Goal: Transaction & Acquisition: Purchase product/service

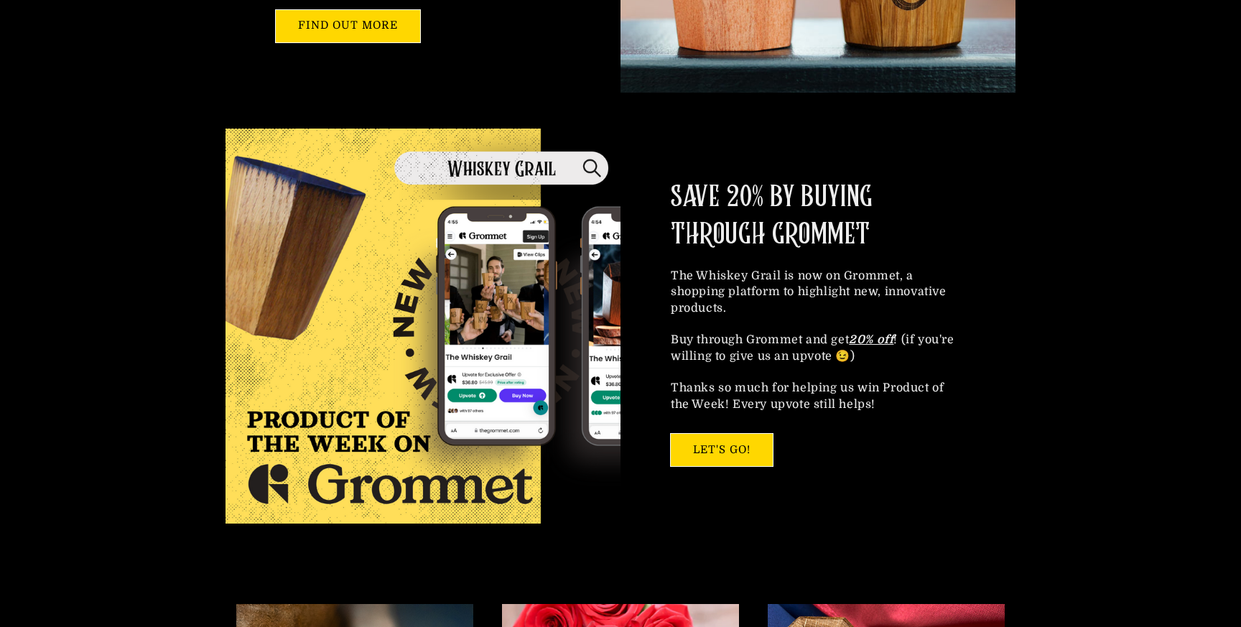
scroll to position [709, 0]
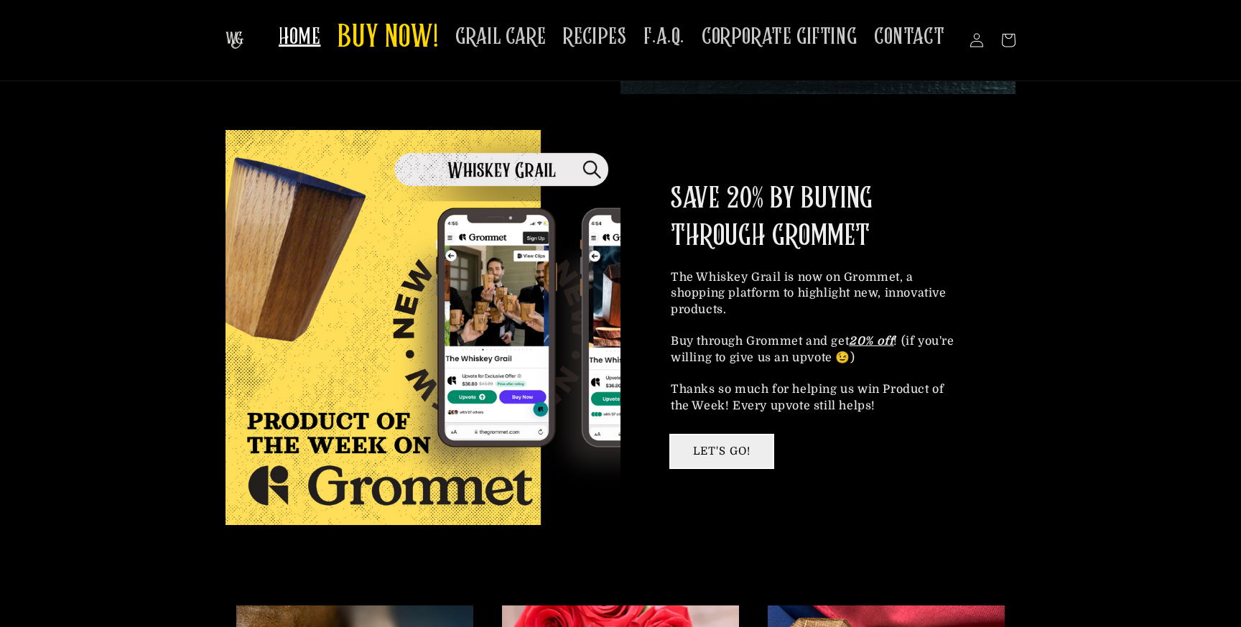
click at [695, 459] on link "LET'S GO!" at bounding box center [722, 451] width 102 height 32
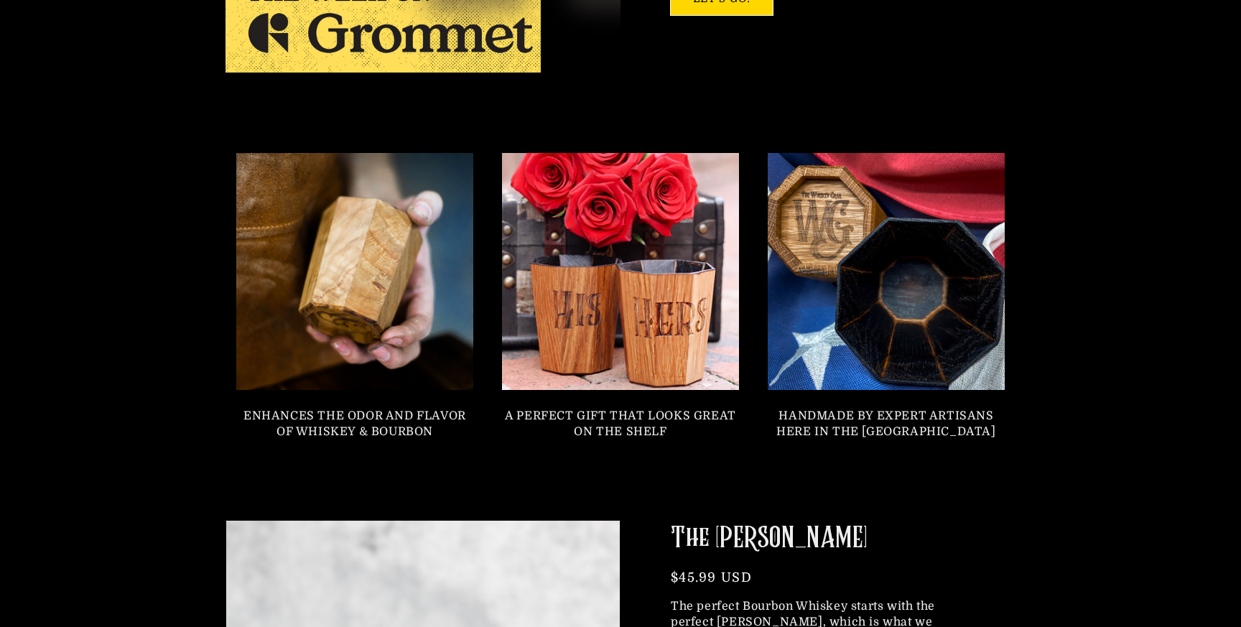
scroll to position [1199, 0]
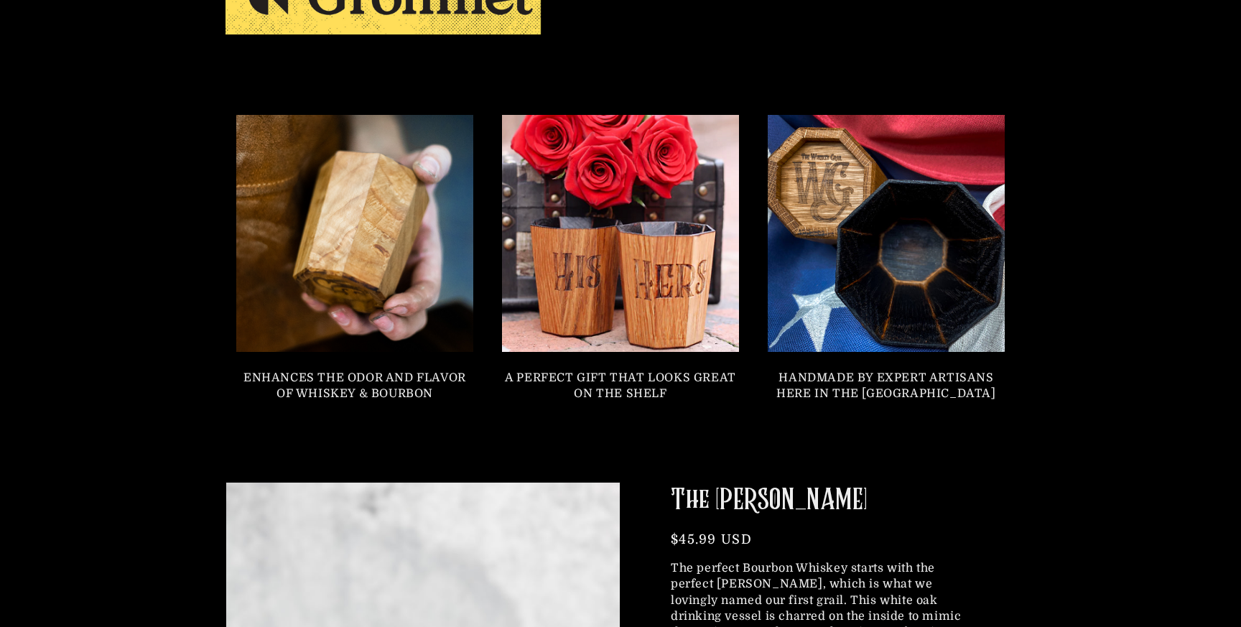
click at [399, 342] on link at bounding box center [355, 233] width 261 height 261
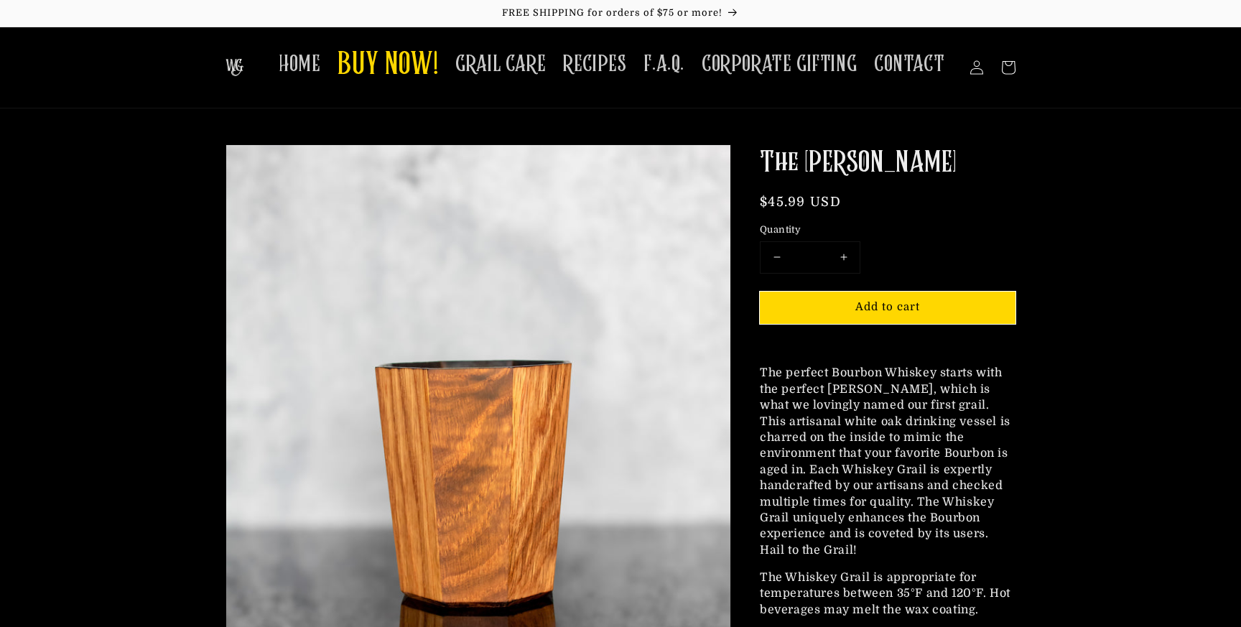
click at [399, 342] on img at bounding box center [478, 397] width 504 height 504
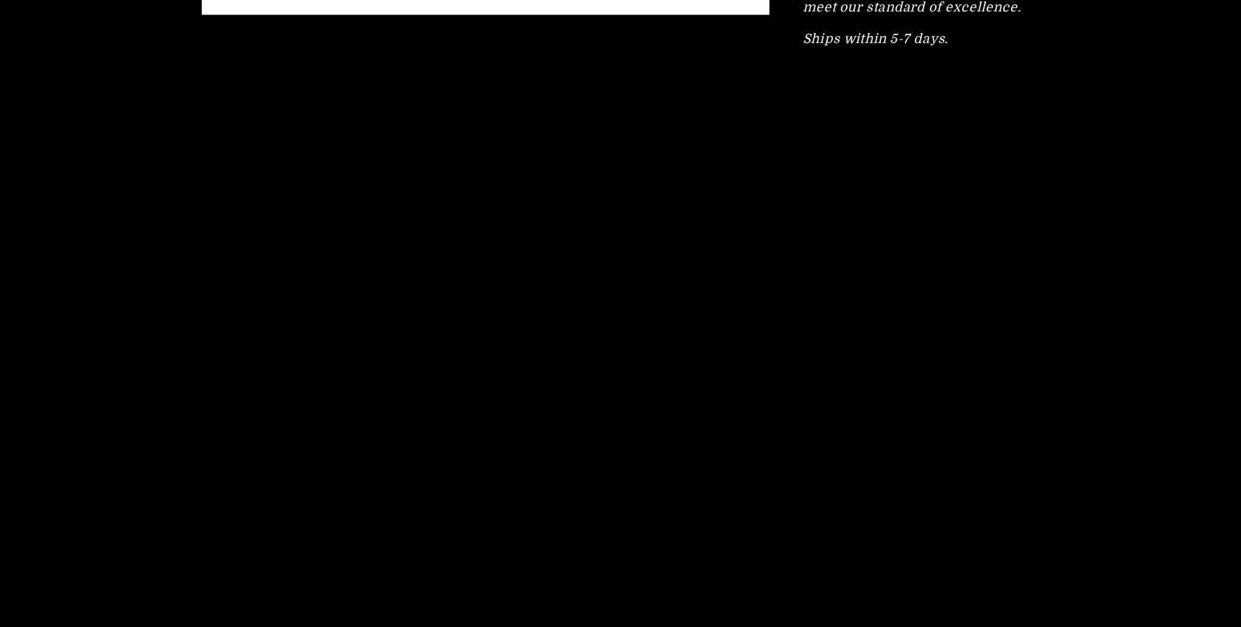
scroll to position [2106, 0]
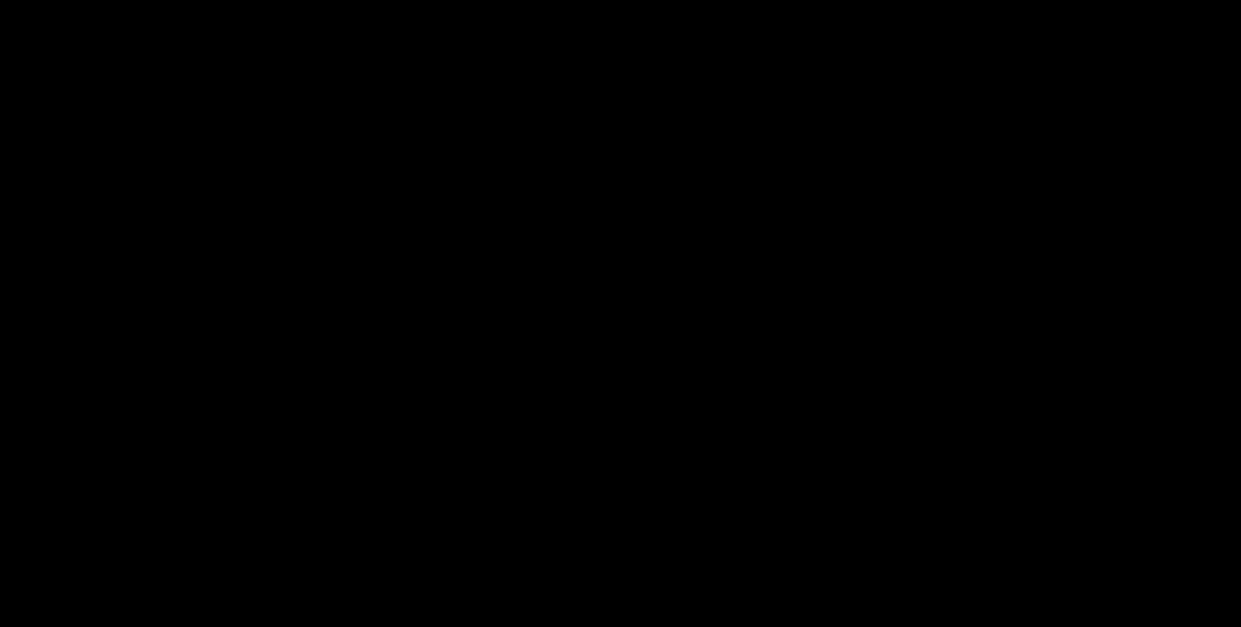
scroll to position [2531, 0]
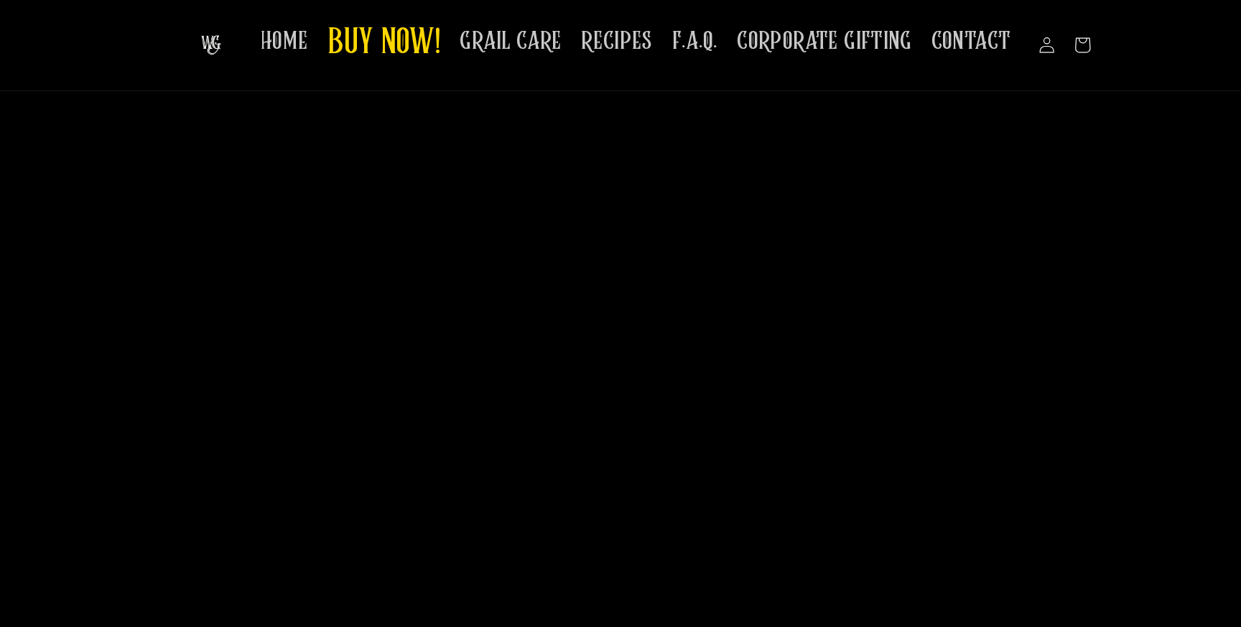
scroll to position [4833, 0]
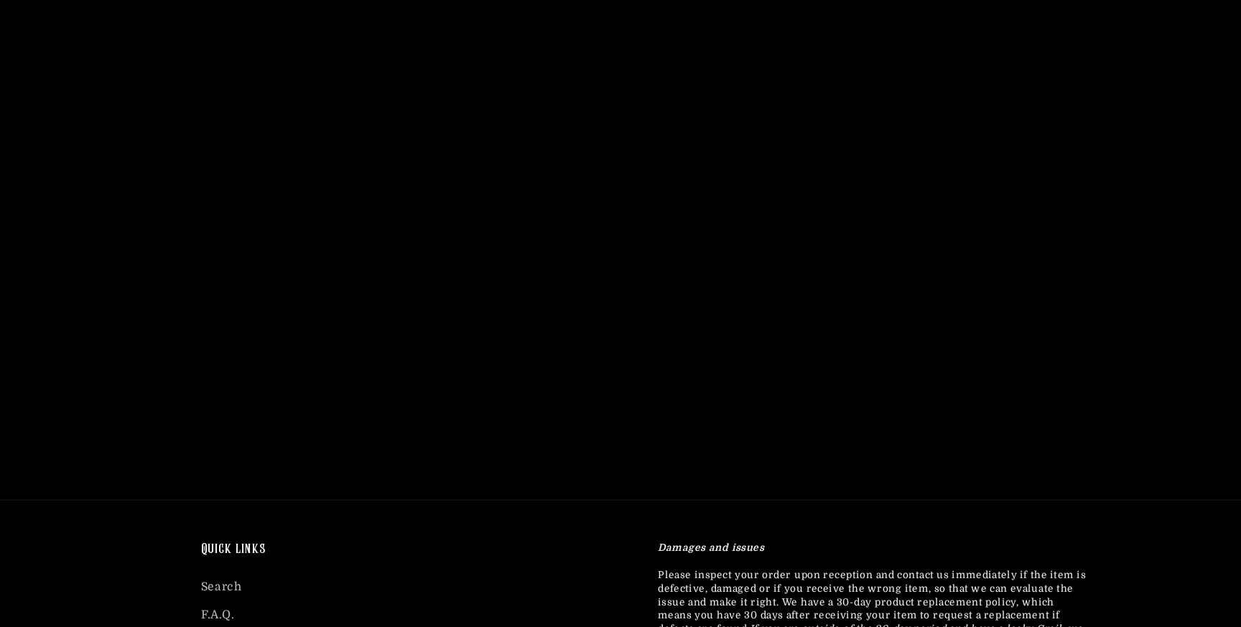
scroll to position [5298, 0]
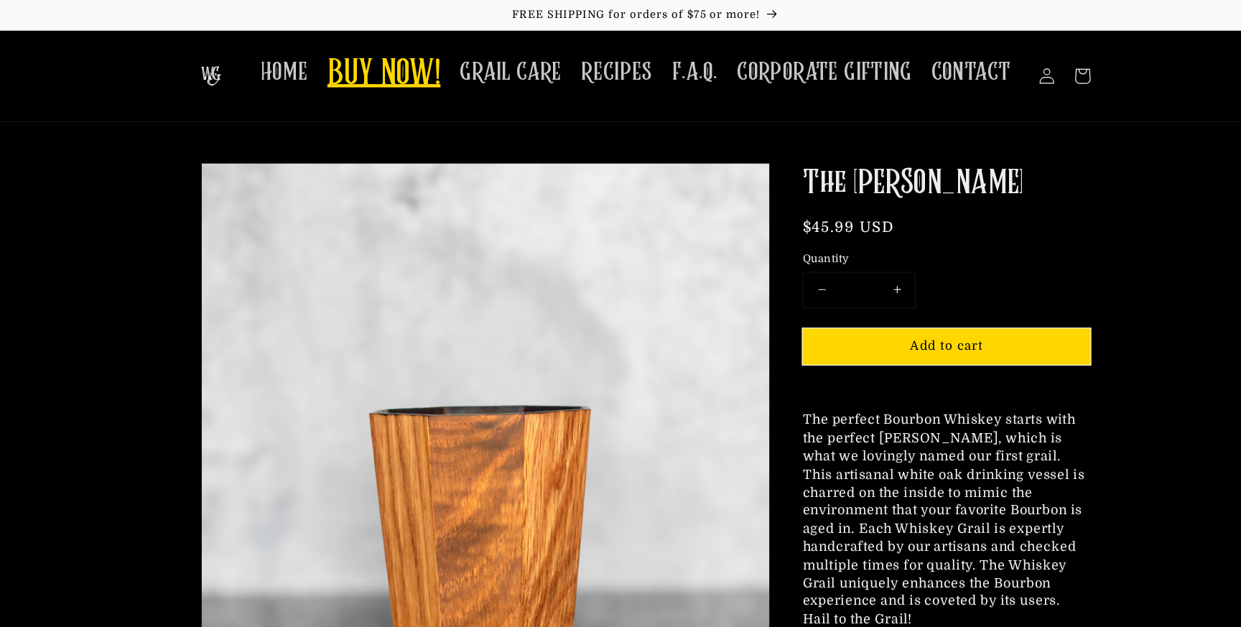
click at [372, 59] on span "BUY NOW!" at bounding box center [387, 65] width 101 height 39
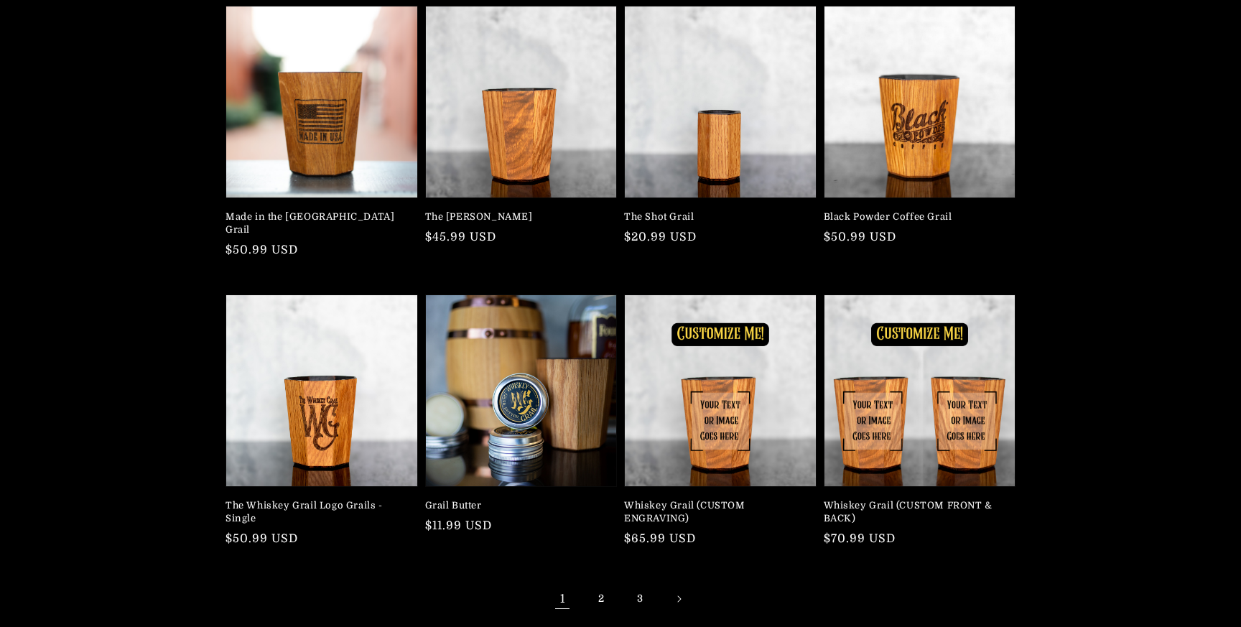
scroll to position [166, 0]
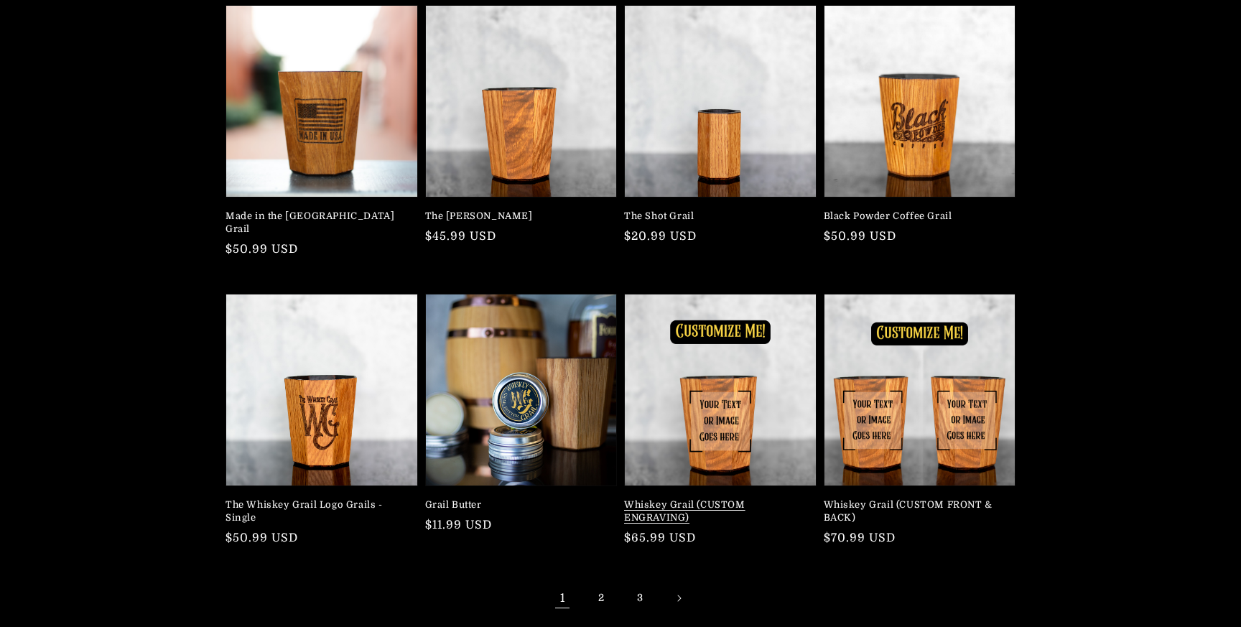
click at [696, 498] on link "Whiskey Grail (CUSTOM ENGRAVING)" at bounding box center [716, 511] width 184 height 26
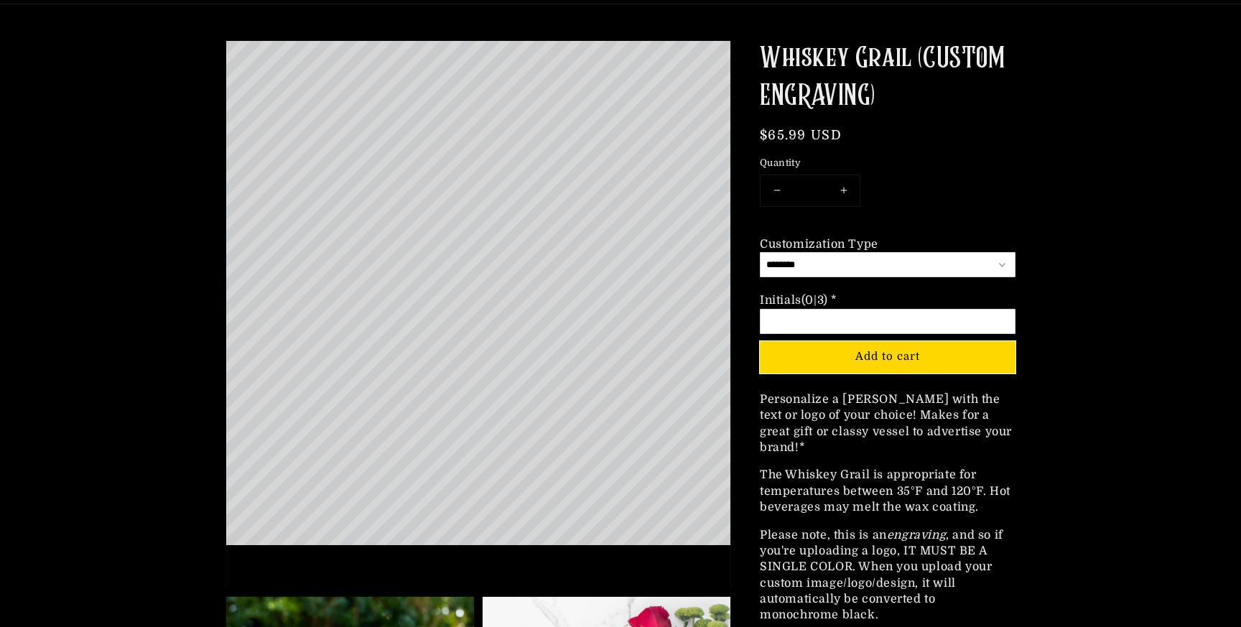
scroll to position [106, 0]
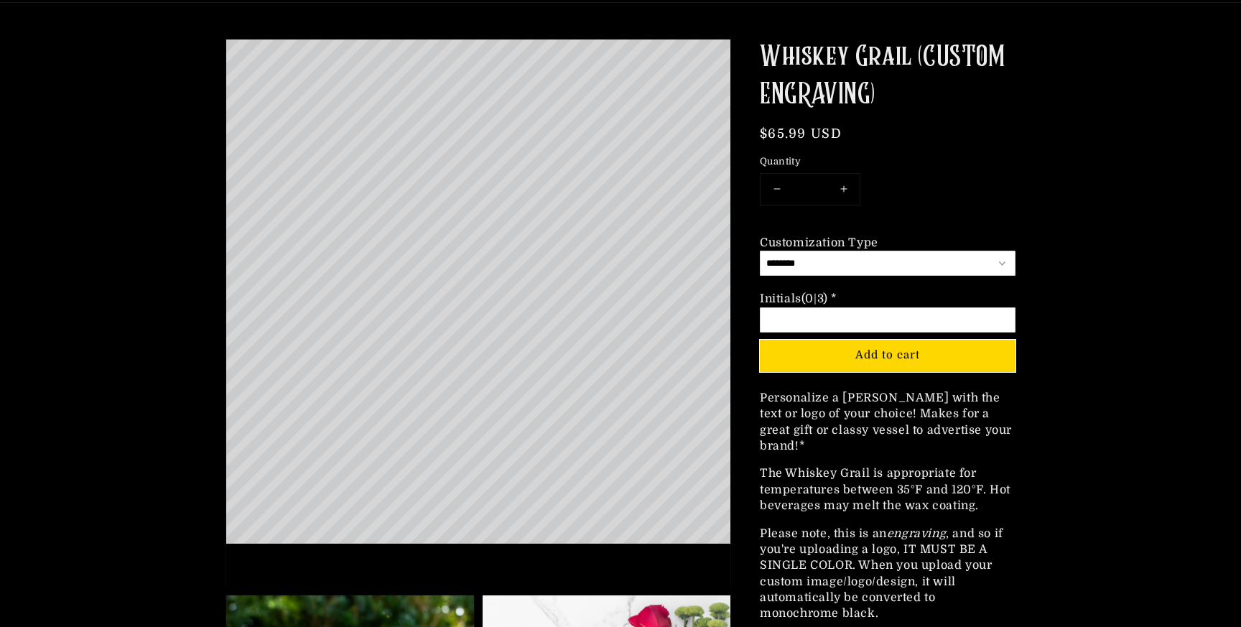
click at [817, 261] on select "**********" at bounding box center [888, 263] width 256 height 25
select select "*********"
click at [801, 322] on input "Option 2 of 2 Lettering (0|9) * Required" at bounding box center [888, 319] width 256 height 25
type input "*"
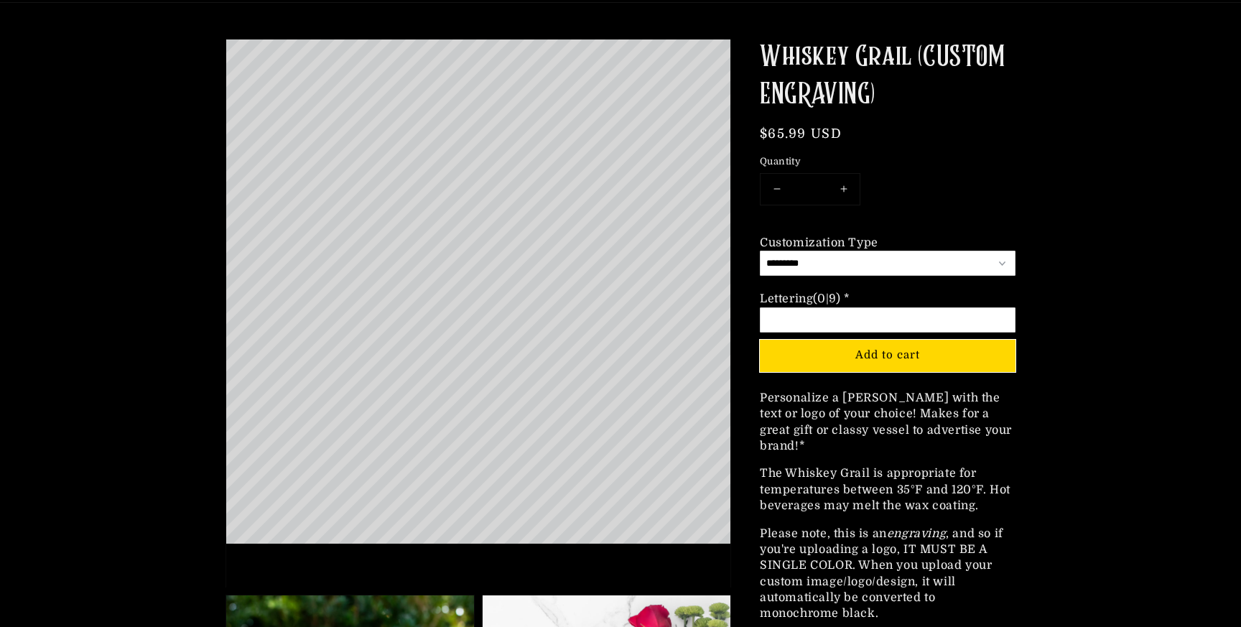
click at [847, 272] on select "**********" at bounding box center [888, 263] width 256 height 25
select select "**********"
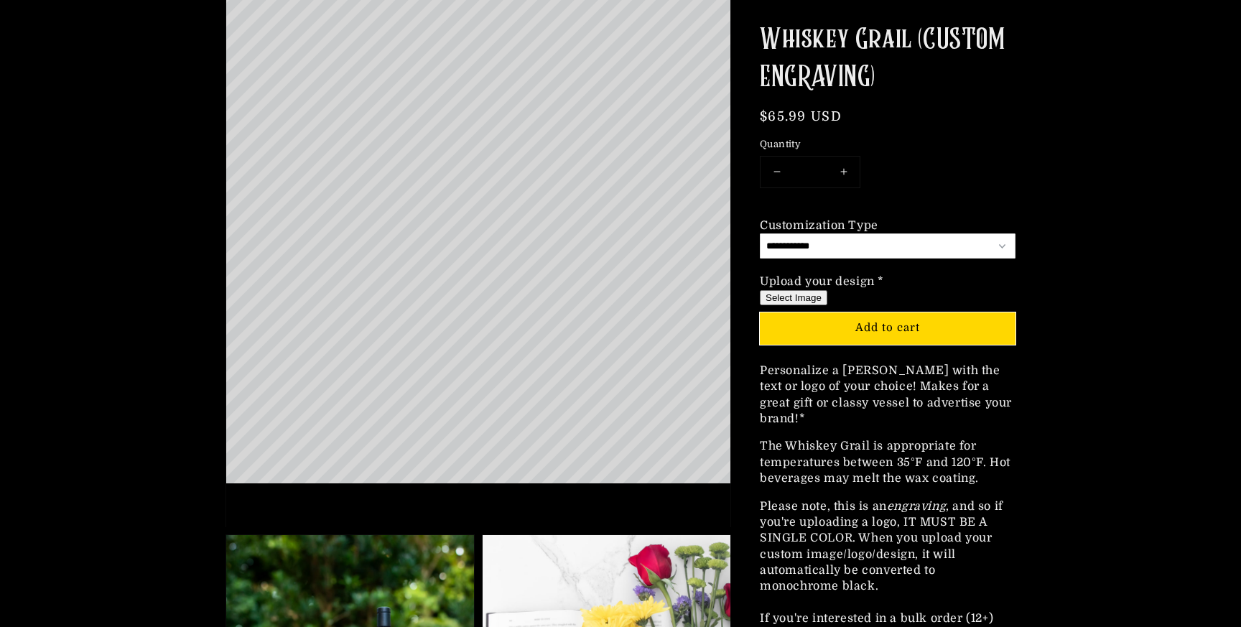
scroll to position [192, 0]
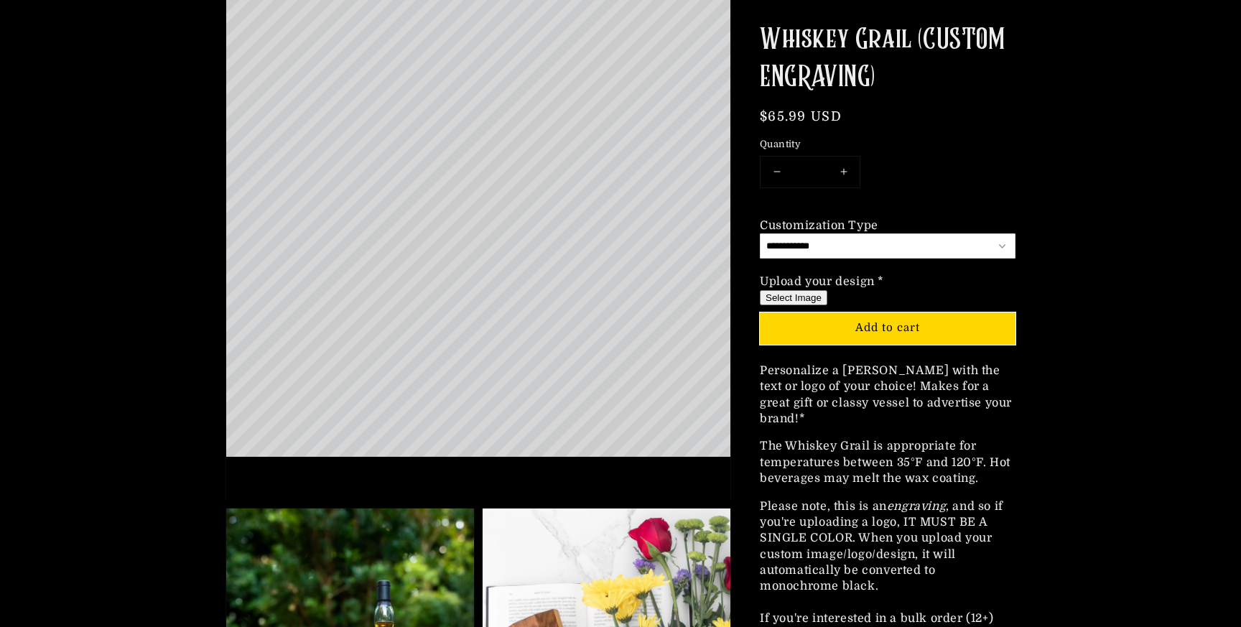
click at [804, 294] on button "Select Image" at bounding box center [793, 296] width 67 height 15
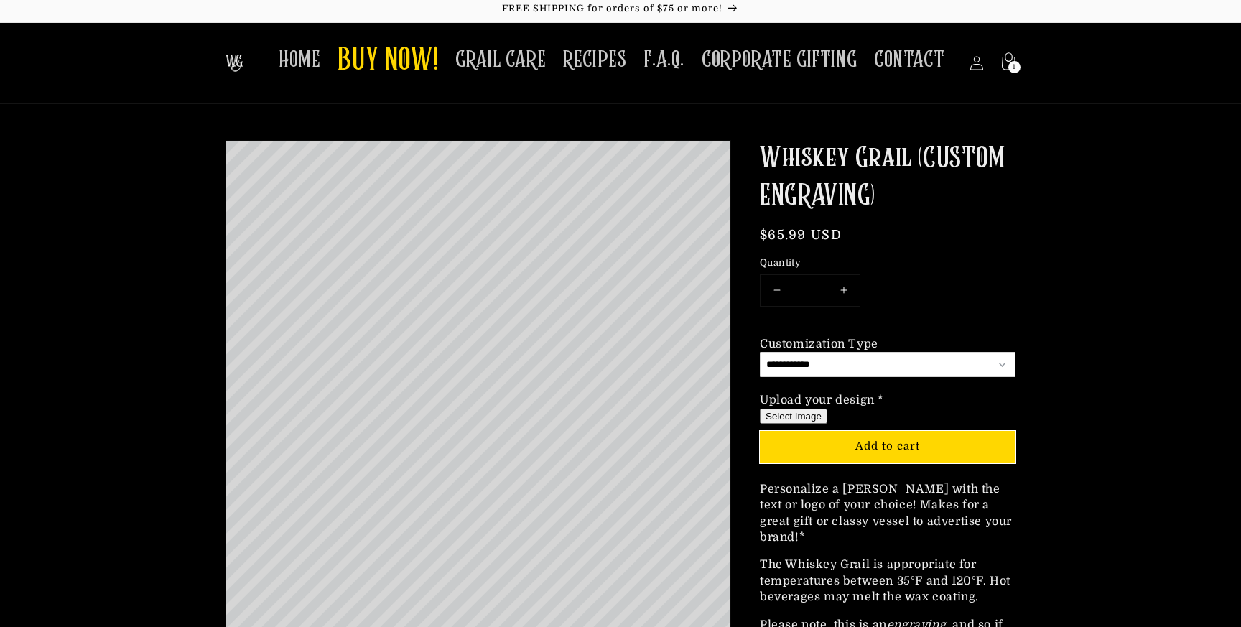
scroll to position [0, 0]
